Goal: Navigation & Orientation: Find specific page/section

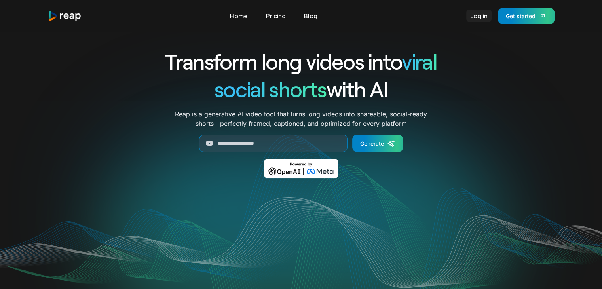
click at [479, 18] on link "Log in" at bounding box center [478, 15] width 25 height 13
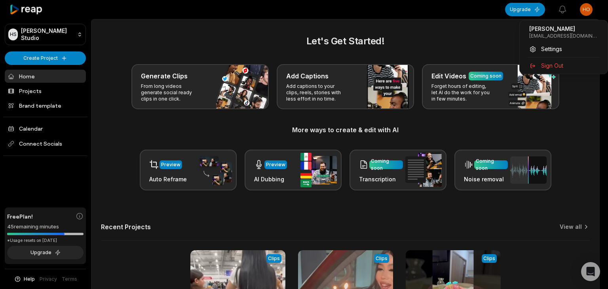
click at [586, 9] on html "HS Hodge's Studio Create Project Home Projects Brand template Calendar Connect …" at bounding box center [304, 144] width 608 height 289
drag, startPoint x: 579, startPoint y: 35, endPoint x: 528, endPoint y: 37, distance: 51.1
click at [528, 37] on div "Hodge hodge41@shiita12.com" at bounding box center [563, 32] width 81 height 21
copy p "hodge41@shiita12.com"
